Goal: Check status: Check status

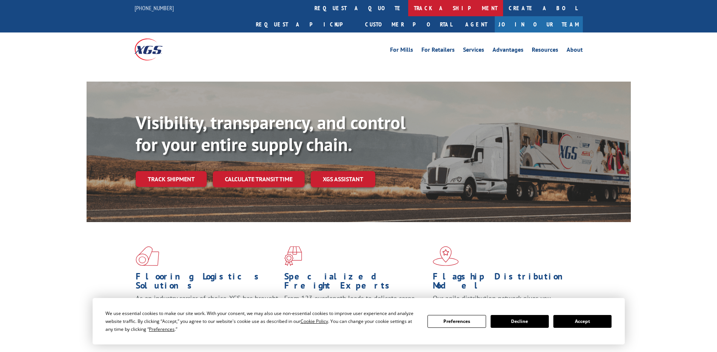
click at [408, 5] on link "track a shipment" at bounding box center [455, 8] width 95 height 16
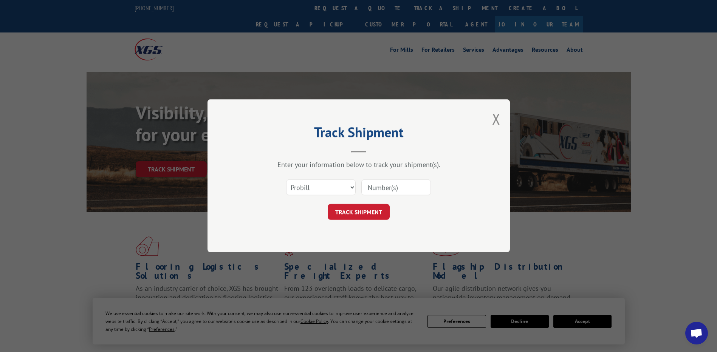
click at [318, 187] on select "Select category... Probill BOL PO" at bounding box center [321, 188] width 70 height 16
select select "po"
click at [286, 180] on select "Select category... Probill BOL PO" at bounding box center [321, 188] width 70 height 16
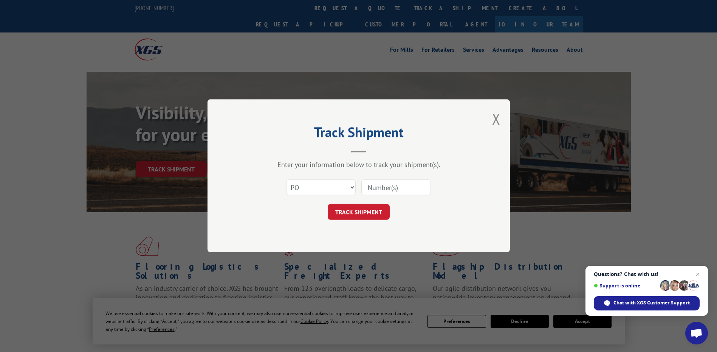
click at [395, 186] on input at bounding box center [396, 188] width 70 height 16
paste input "75541740"
type input "75541740"
click at [363, 215] on button "TRACK SHIPMENT" at bounding box center [359, 212] width 62 height 16
